Goal: Find specific page/section: Find specific page/section

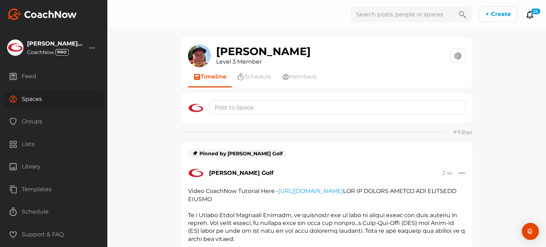
scroll to position [1066, 0]
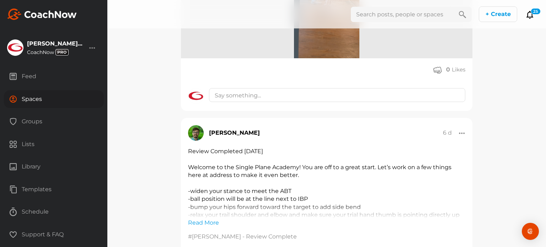
click at [28, 104] on div "Spaces" at bounding box center [54, 99] width 100 height 18
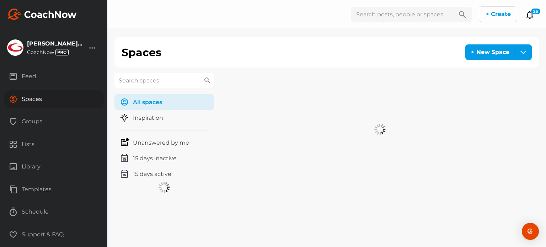
click at [142, 81] on input "text" at bounding box center [163, 80] width 99 height 15
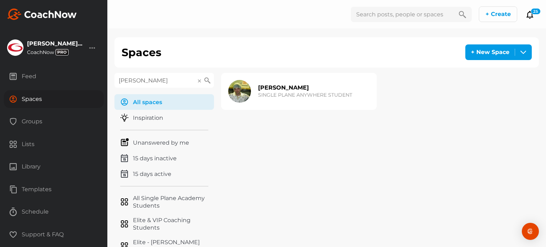
type input "[PERSON_NAME]"
click at [284, 89] on h2 "[PERSON_NAME]" at bounding box center [283, 87] width 51 height 7
